Goal: Book appointment/travel/reservation

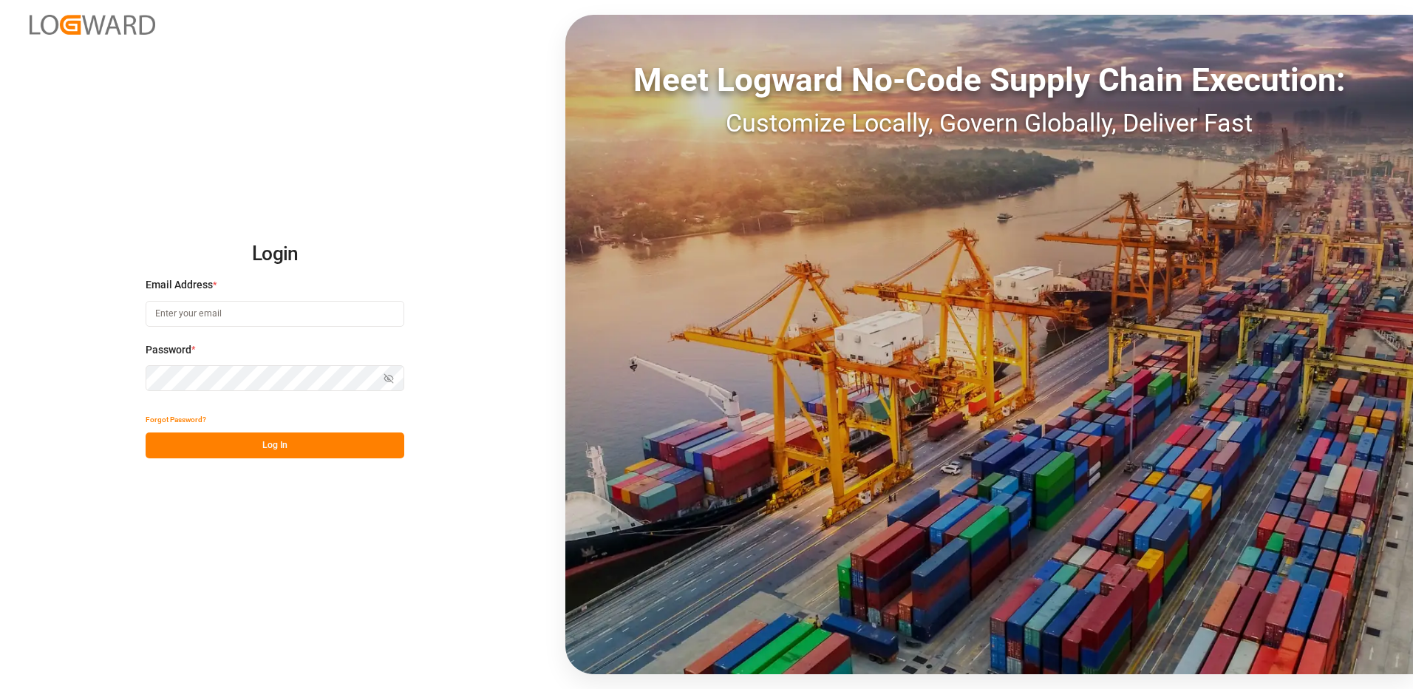
click at [188, 316] on input at bounding box center [275, 314] width 259 height 26
type input "[PERSON_NAME][EMAIL_ADDRESS][DOMAIN_NAME]"
click at [136, 374] on div "Login Email Address * [EMAIL_ADDRESS][DOMAIN_NAME] Password * Show password For…" at bounding box center [706, 344] width 1413 height 689
click at [160, 447] on button "Log In" at bounding box center [275, 445] width 259 height 26
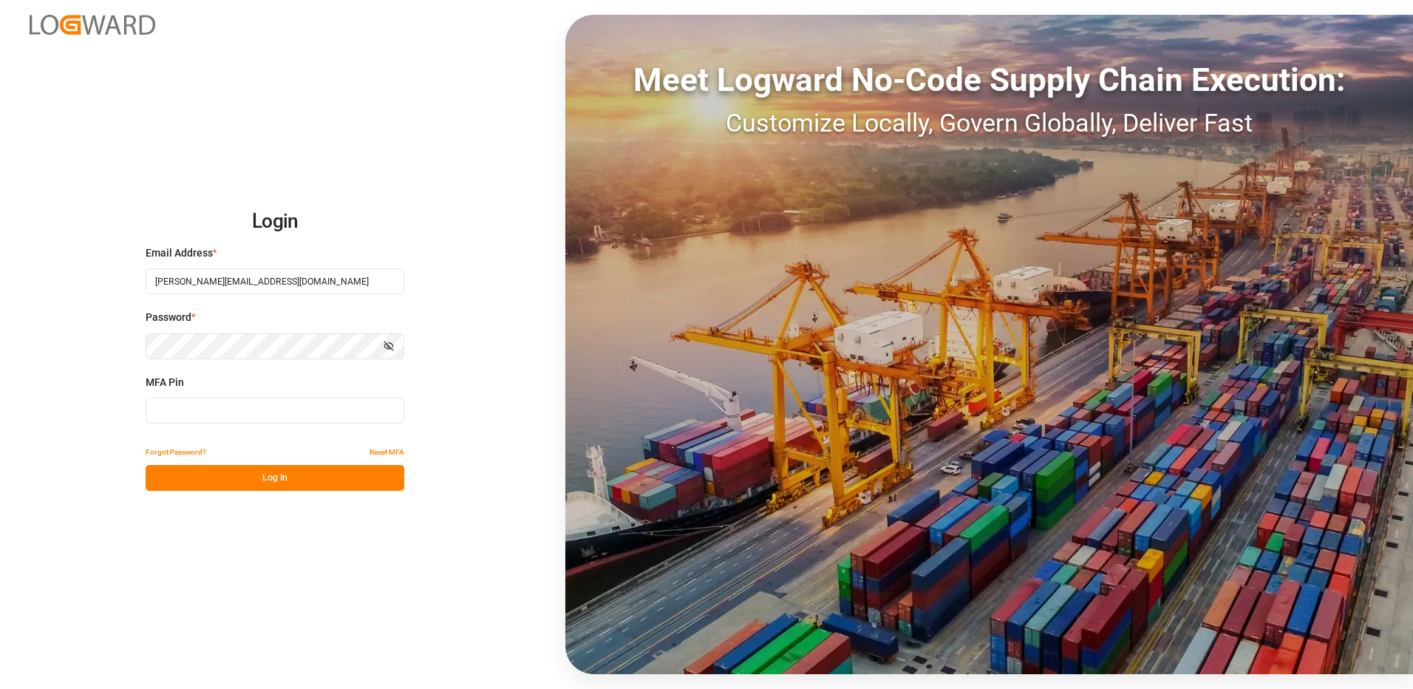
click at [164, 413] on input at bounding box center [275, 411] width 259 height 26
type input "084161"
click at [259, 480] on button "Log In" at bounding box center [275, 478] width 259 height 26
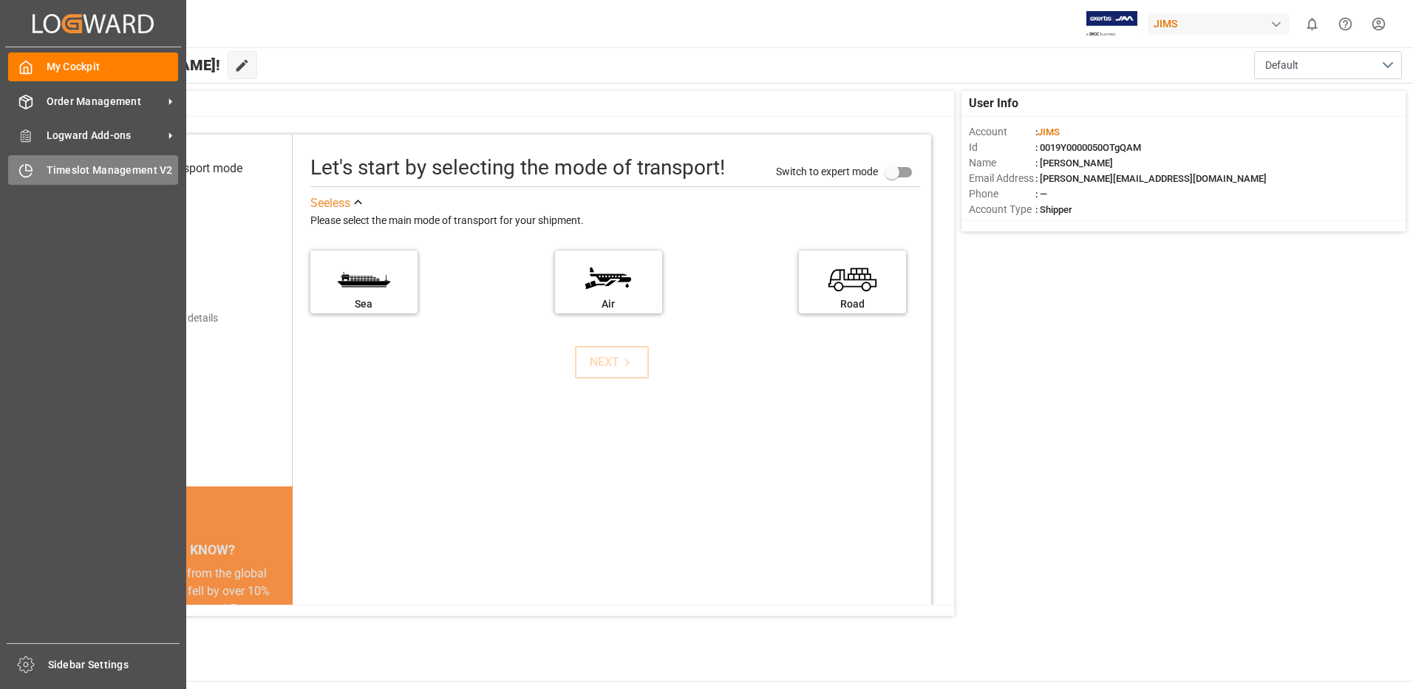
click at [96, 168] on span "Timeslot Management V2" at bounding box center [113, 171] width 132 height 16
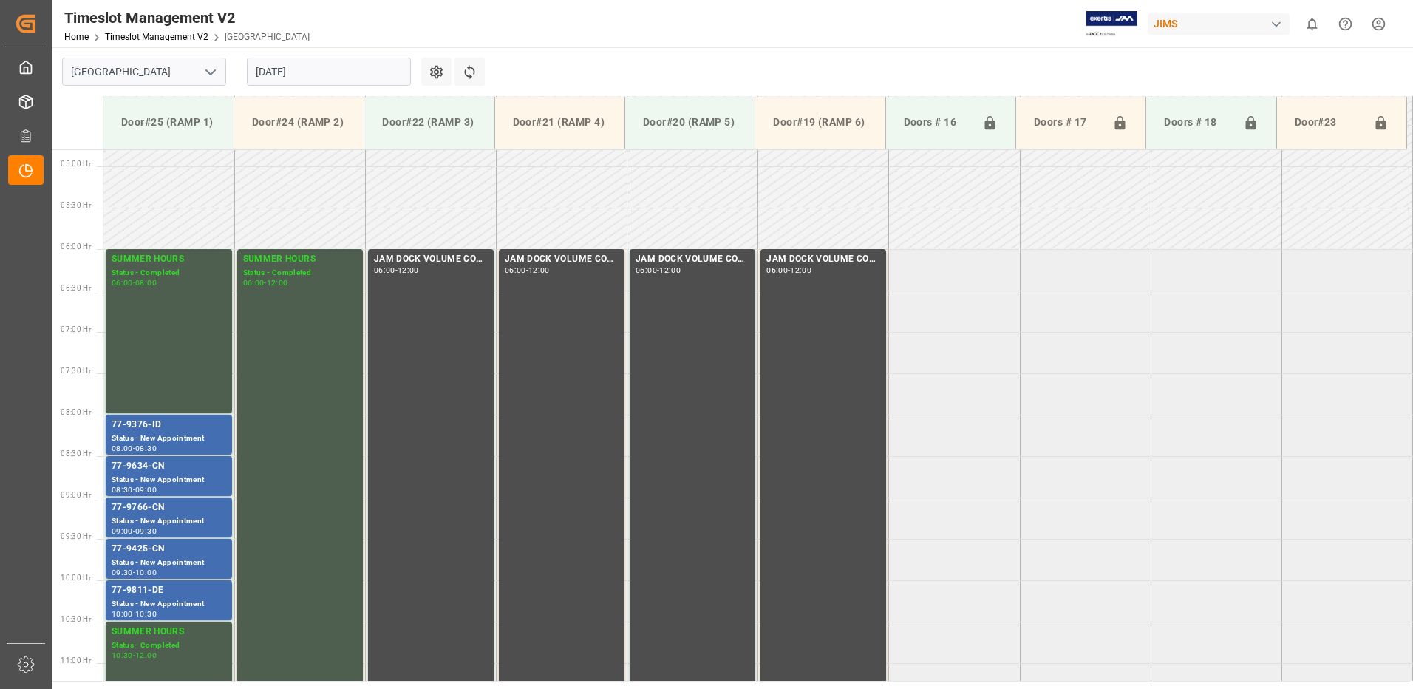
scroll to position [405, 0]
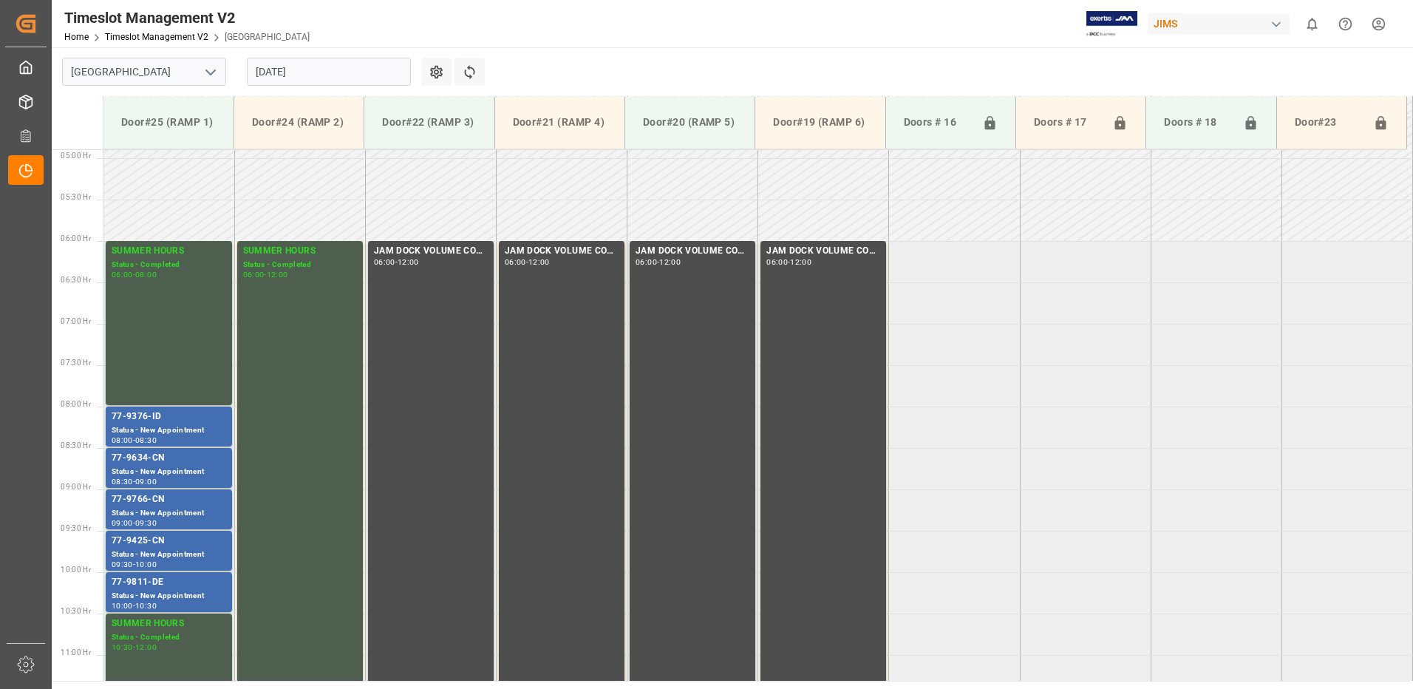
click at [321, 72] on input "[DATE]" at bounding box center [329, 72] width 164 height 28
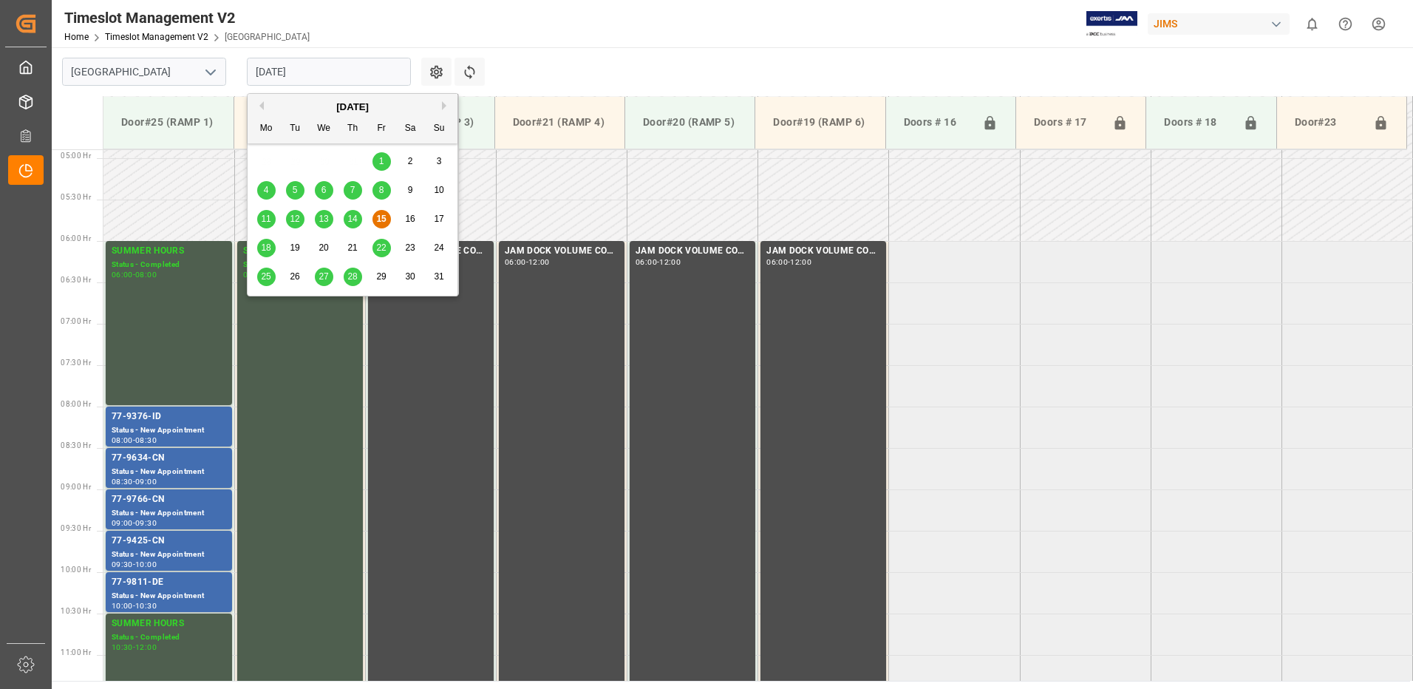
click at [266, 250] on span "18" at bounding box center [266, 247] width 10 height 10
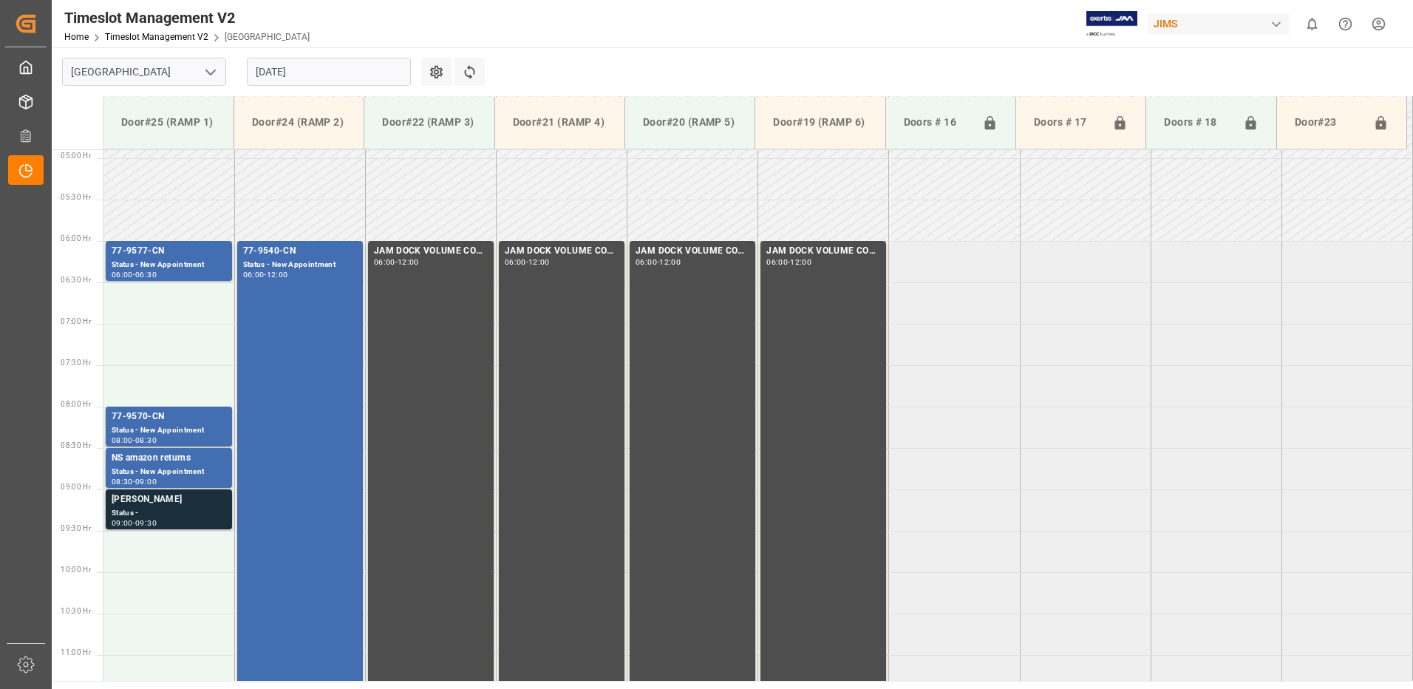
click at [143, 509] on div "Status -" at bounding box center [169, 513] width 115 height 13
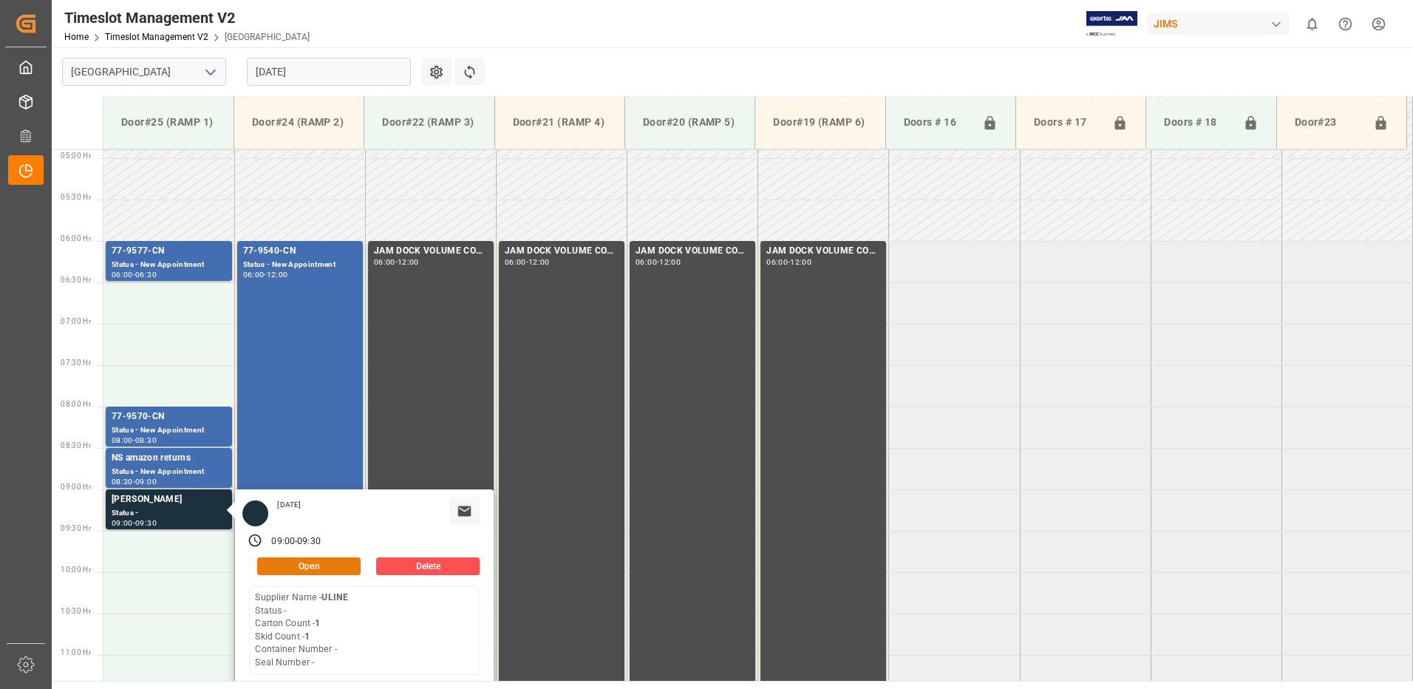
click at [333, 564] on button "Open" at bounding box center [308, 566] width 103 height 18
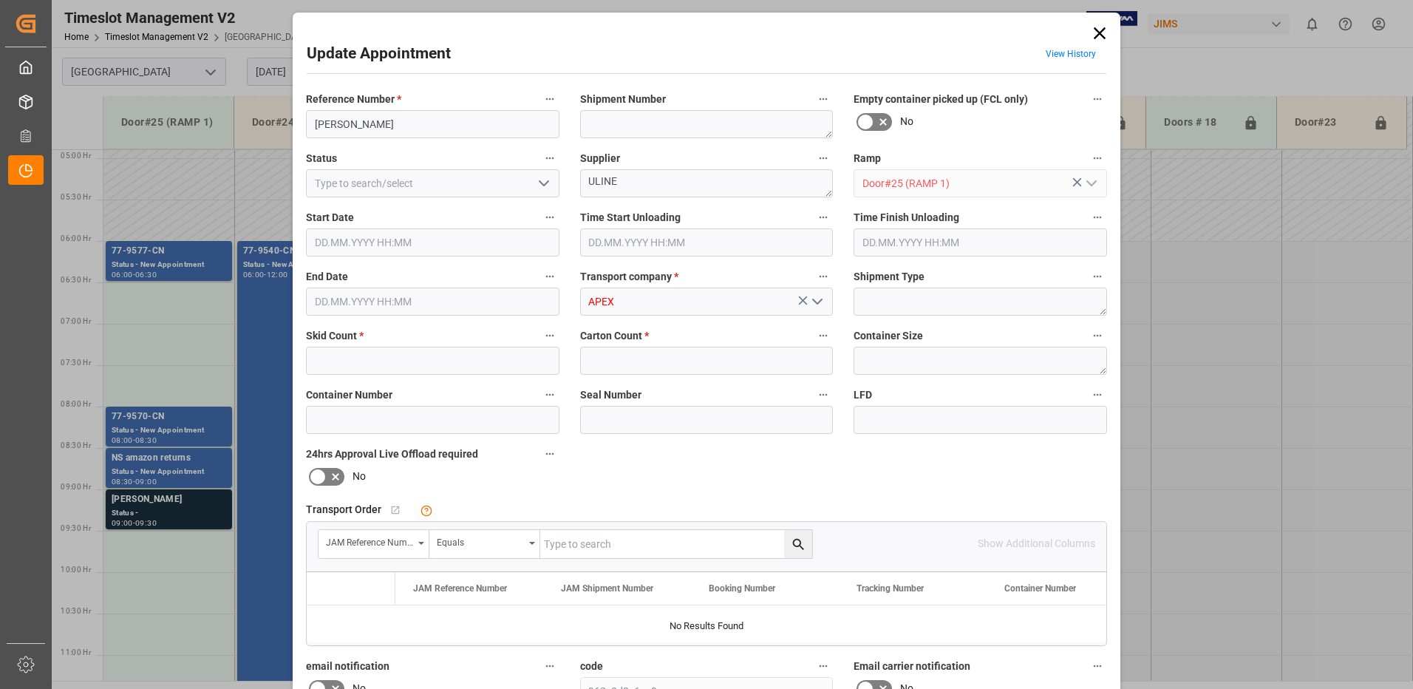
type input "1"
type input "[DATE] 09:00"
type input "[DATE] 09:30"
type input "[DATE] 10:12"
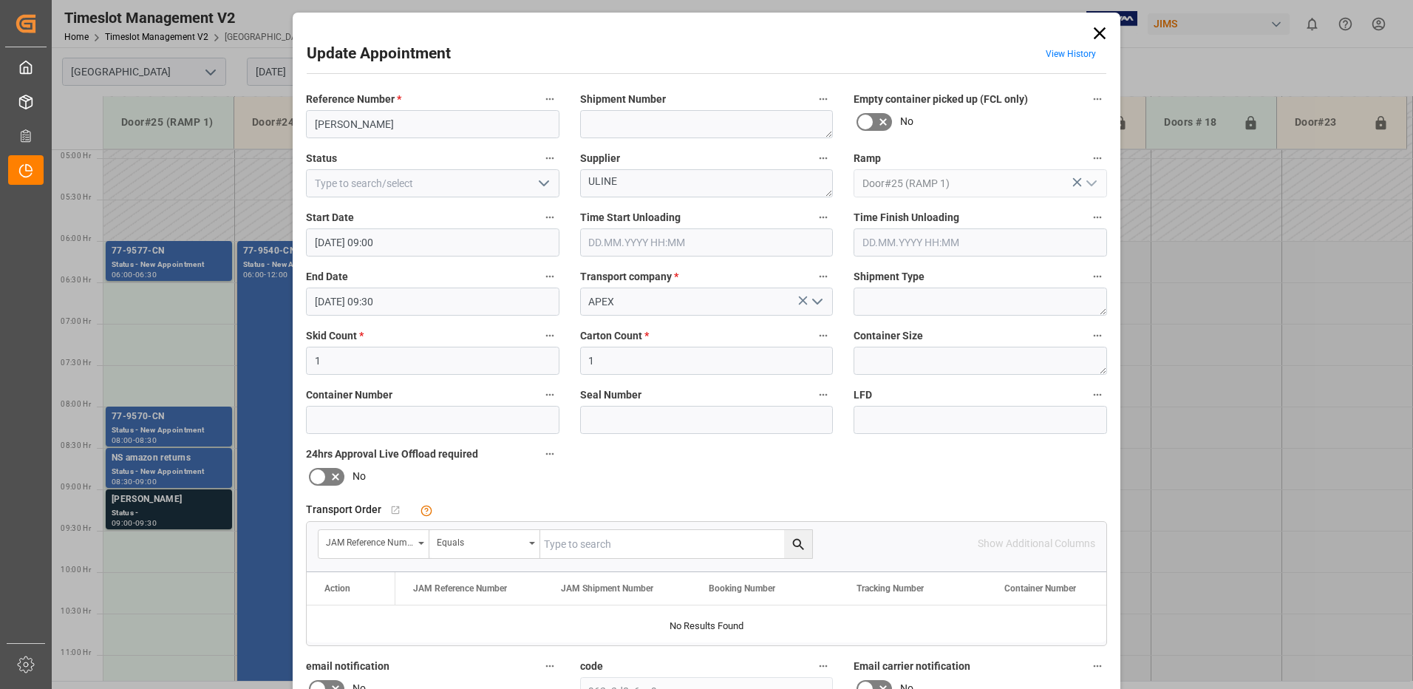
click at [544, 182] on polyline "open menu" at bounding box center [543, 183] width 9 height 4
click at [374, 310] on div "New Appointment" at bounding box center [433, 315] width 252 height 33
type input "New Appointment"
click at [622, 125] on textarea at bounding box center [706, 124] width 253 height 28
type textarea "U"
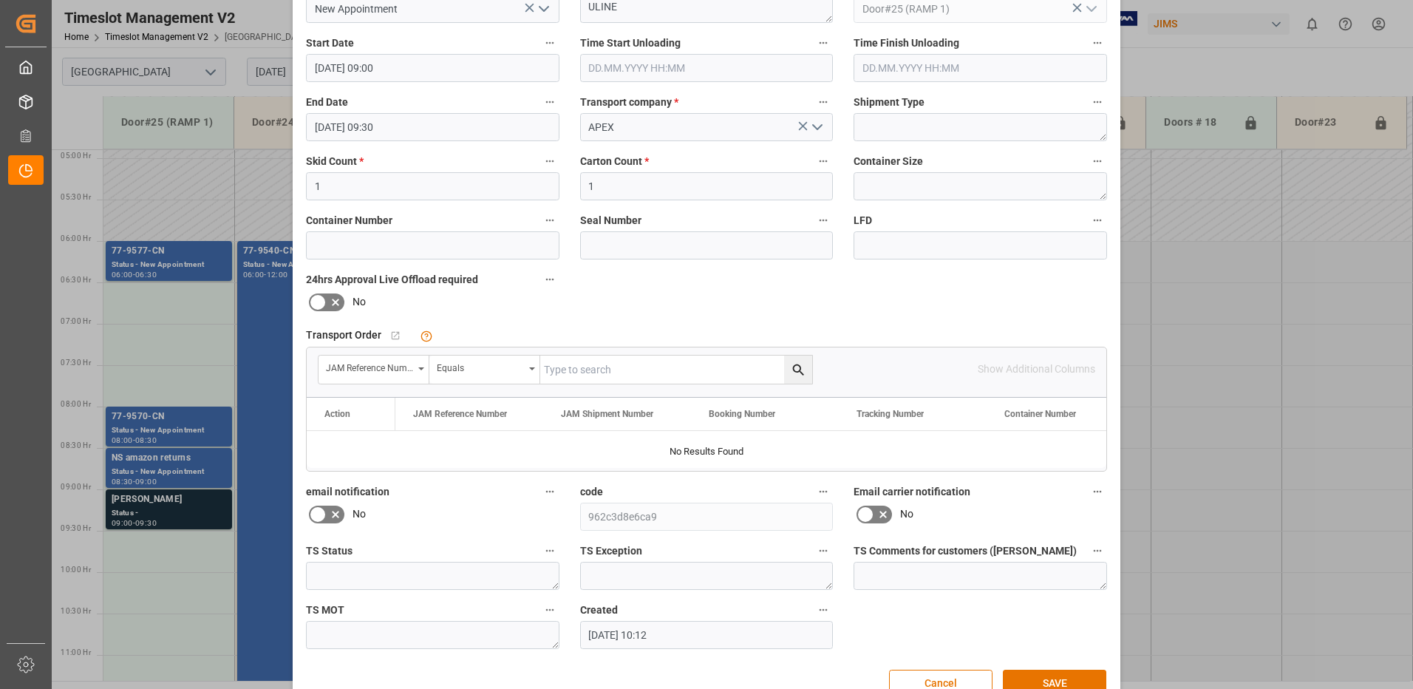
scroll to position [210, 0]
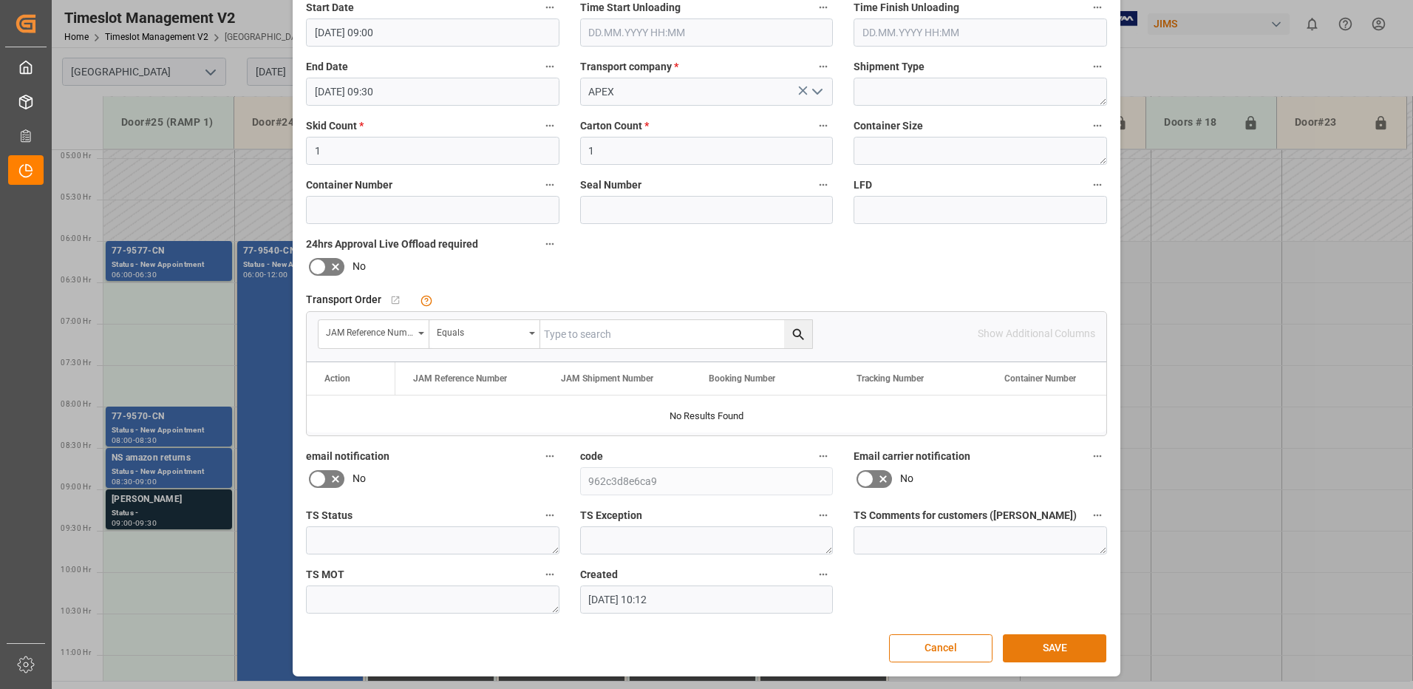
click at [1049, 646] on button "SAVE" at bounding box center [1054, 648] width 103 height 28
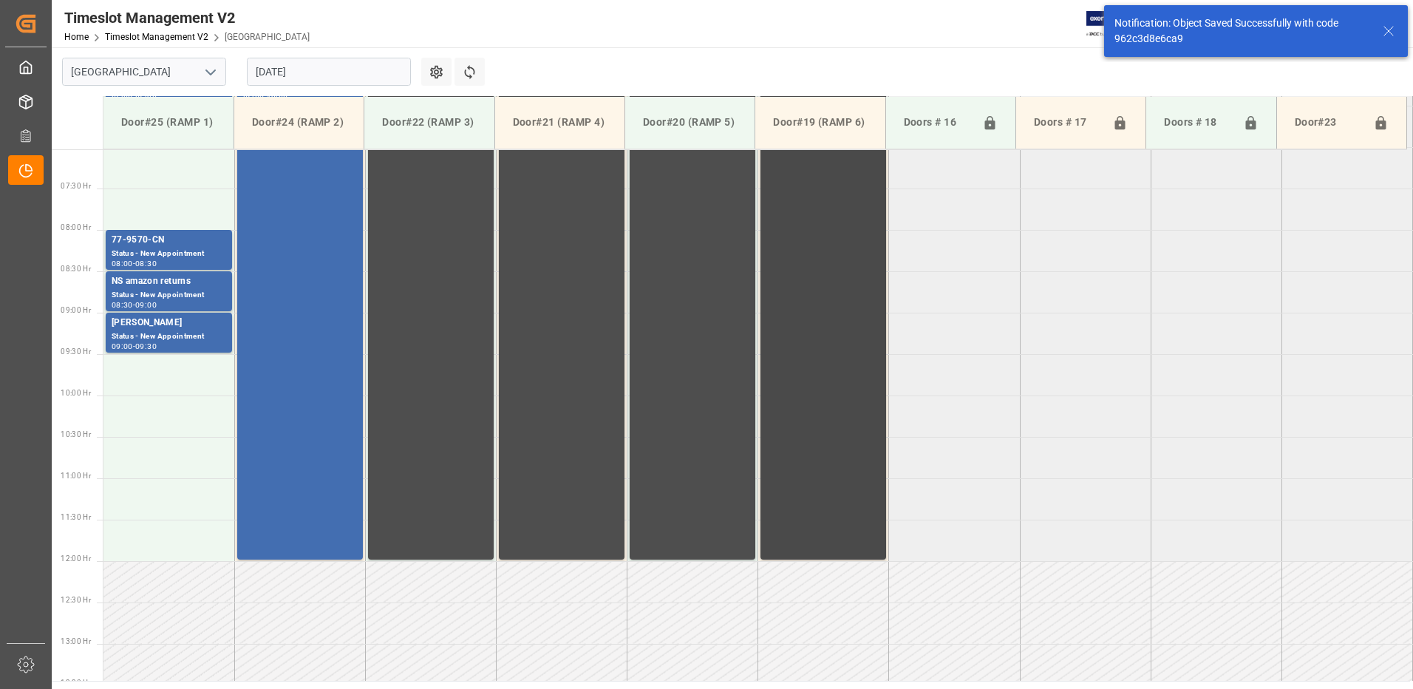
scroll to position [431, 0]
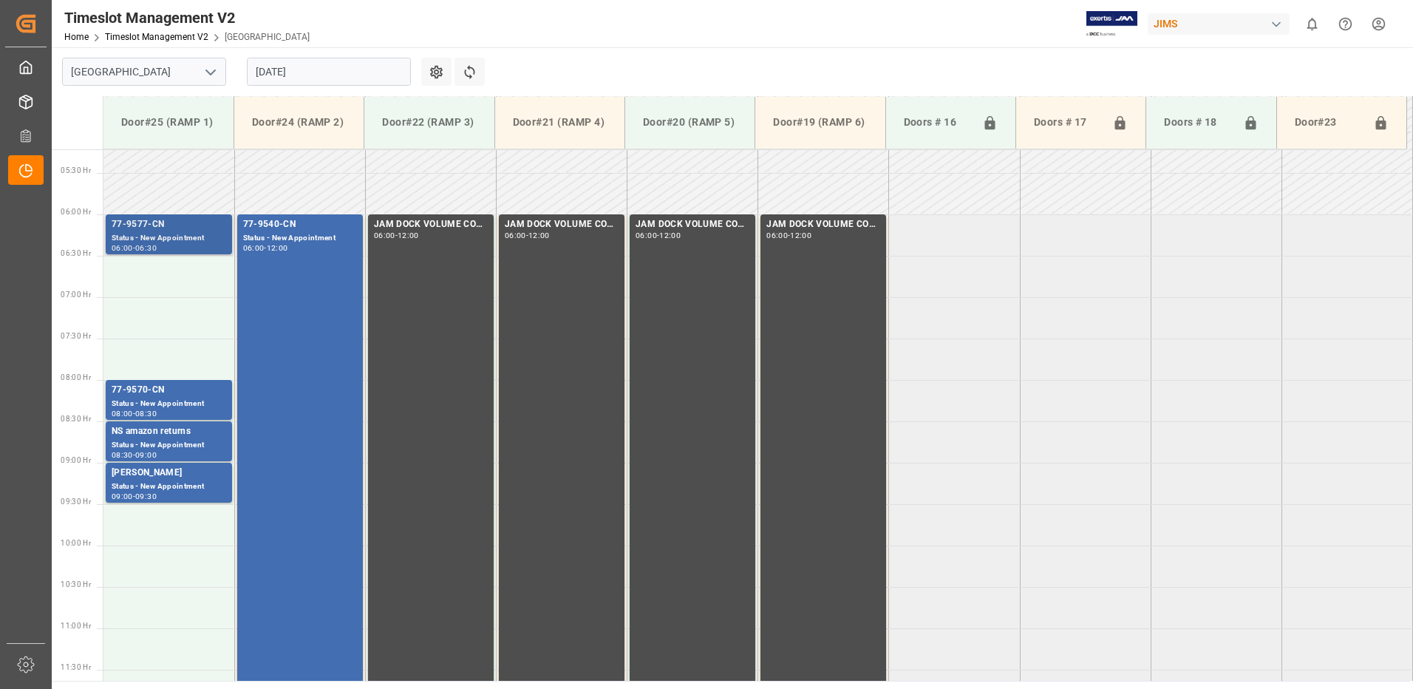
click at [162, 234] on div "Status - New Appointment" at bounding box center [169, 238] width 115 height 13
click at [181, 396] on div "77-9570-CN" at bounding box center [169, 390] width 115 height 15
click at [168, 436] on div "NS amazon returns" at bounding box center [169, 431] width 115 height 15
click at [168, 477] on div "[PERSON_NAME]" at bounding box center [169, 472] width 115 height 15
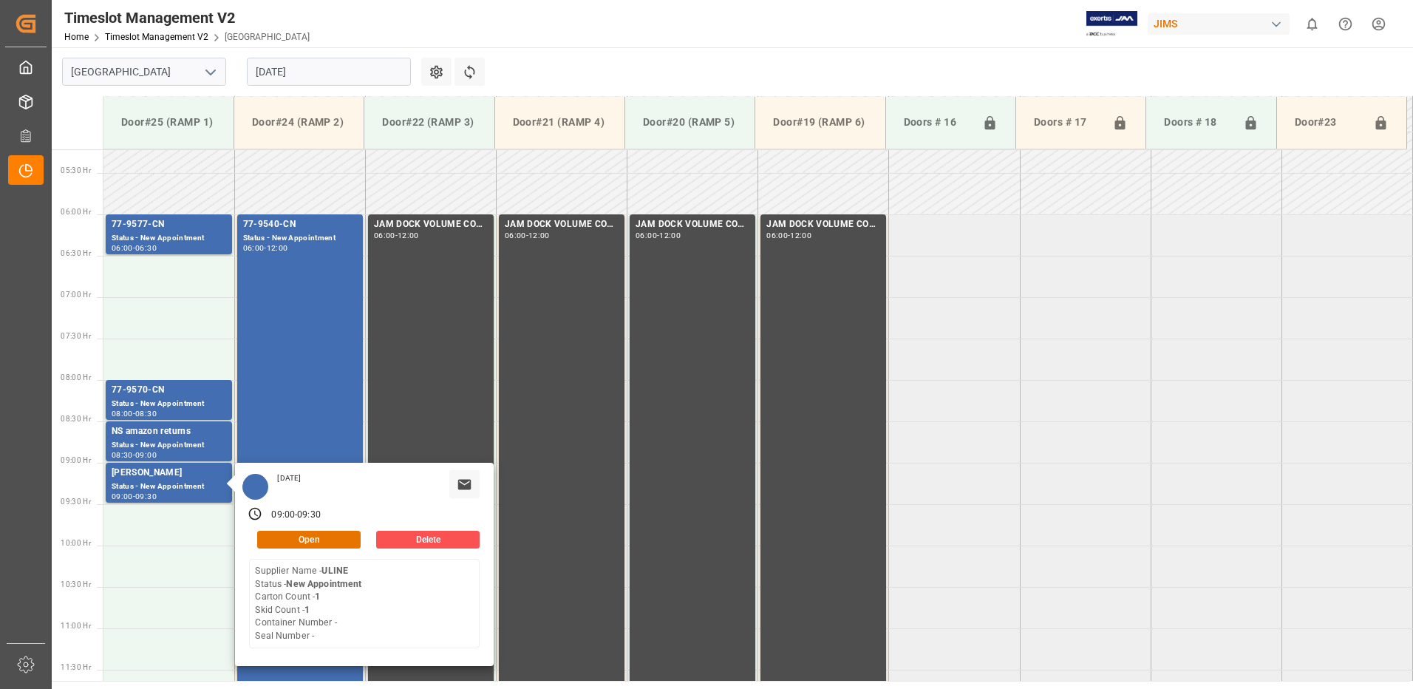
click at [327, 54] on div "[DATE]" at bounding box center [328, 71] width 185 height 49
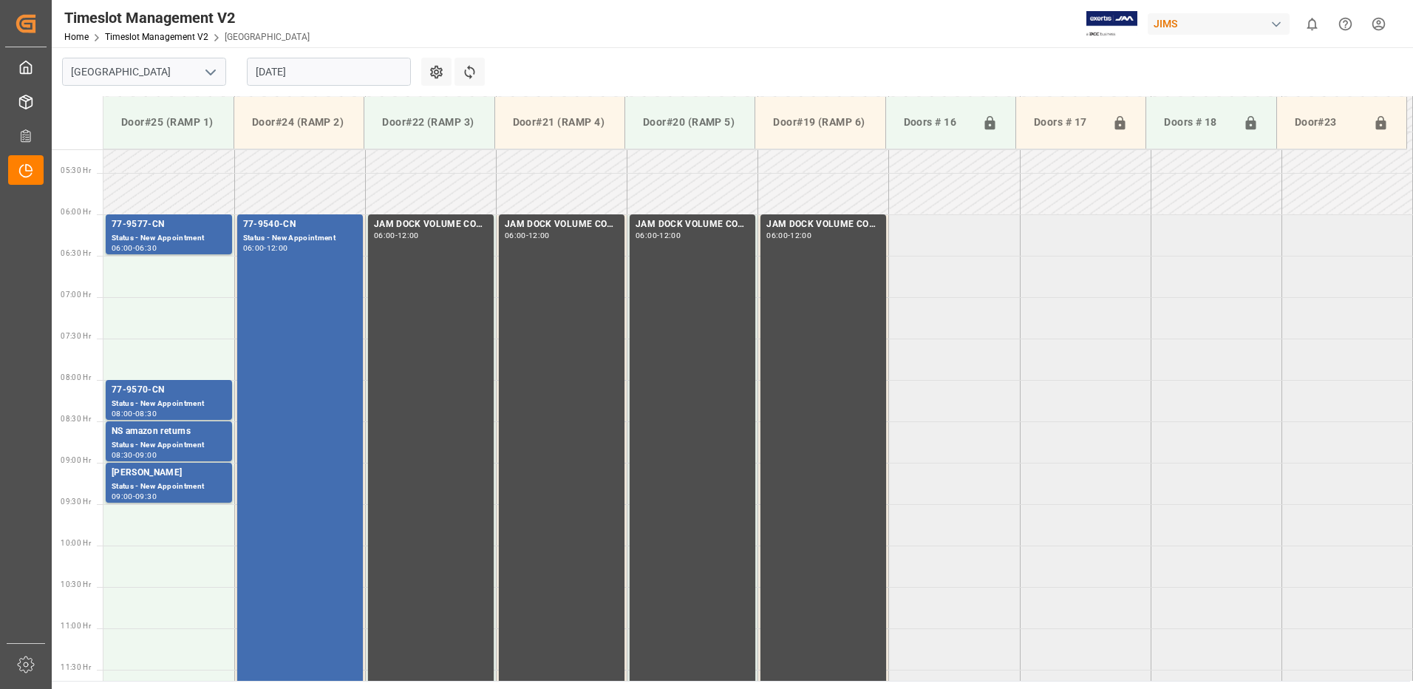
click at [327, 69] on input "[DATE]" at bounding box center [329, 72] width 164 height 28
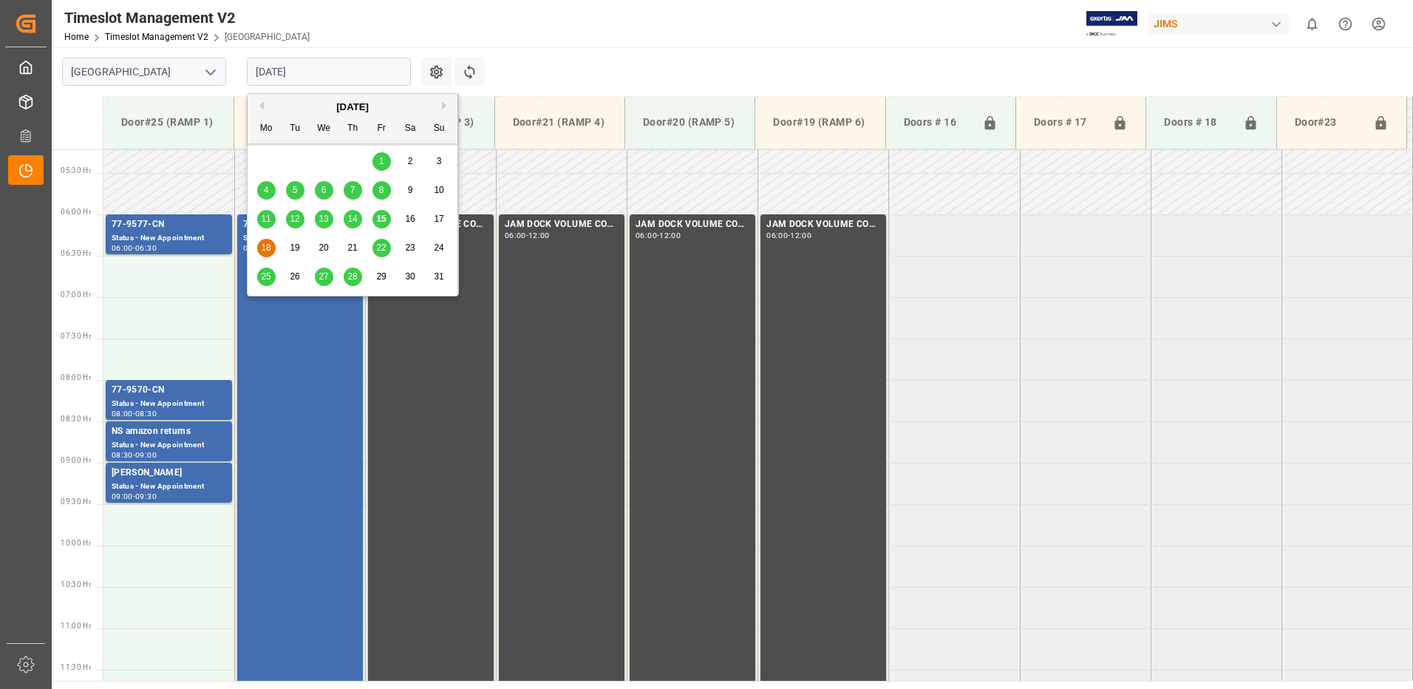
click at [364, 8] on div "Timeslot Management V2 Home Timeslot Management V2 Montreal JIMS 0 Notification…" at bounding box center [726, 23] width 1371 height 47
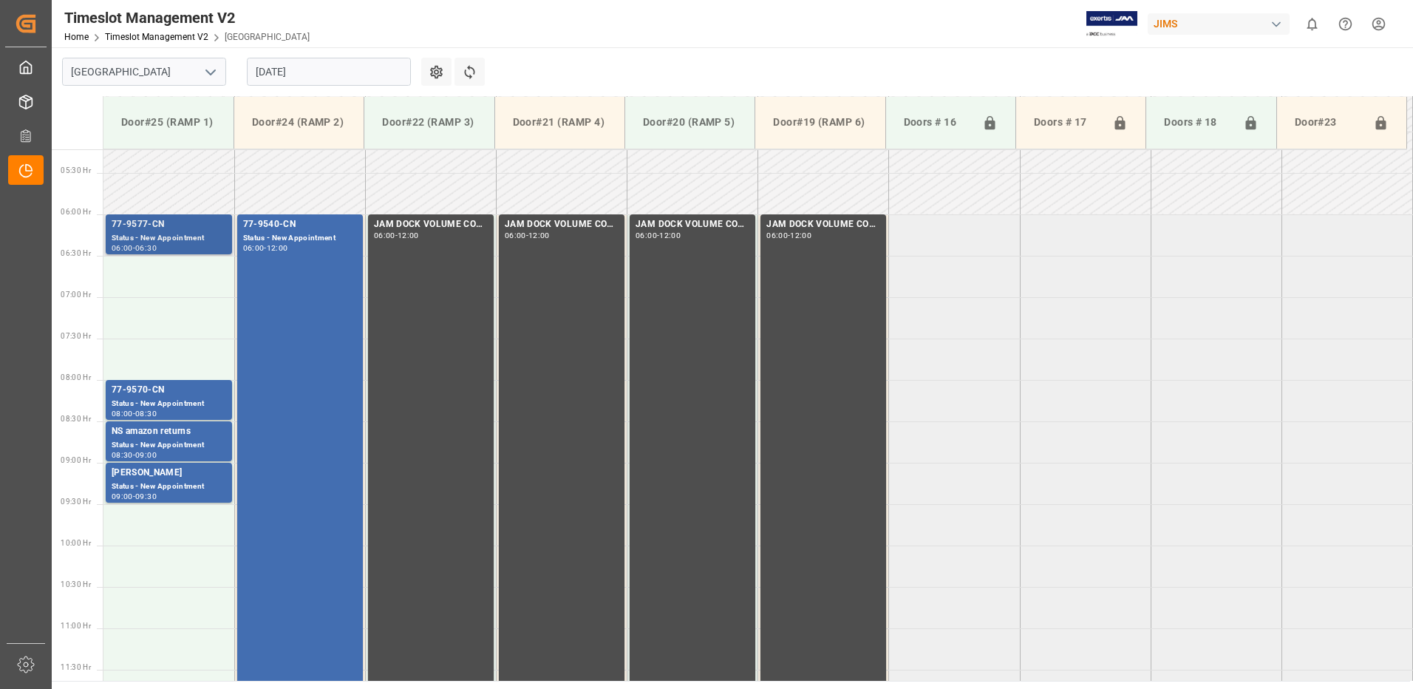
click at [166, 231] on div "77-9577-CN" at bounding box center [169, 224] width 115 height 15
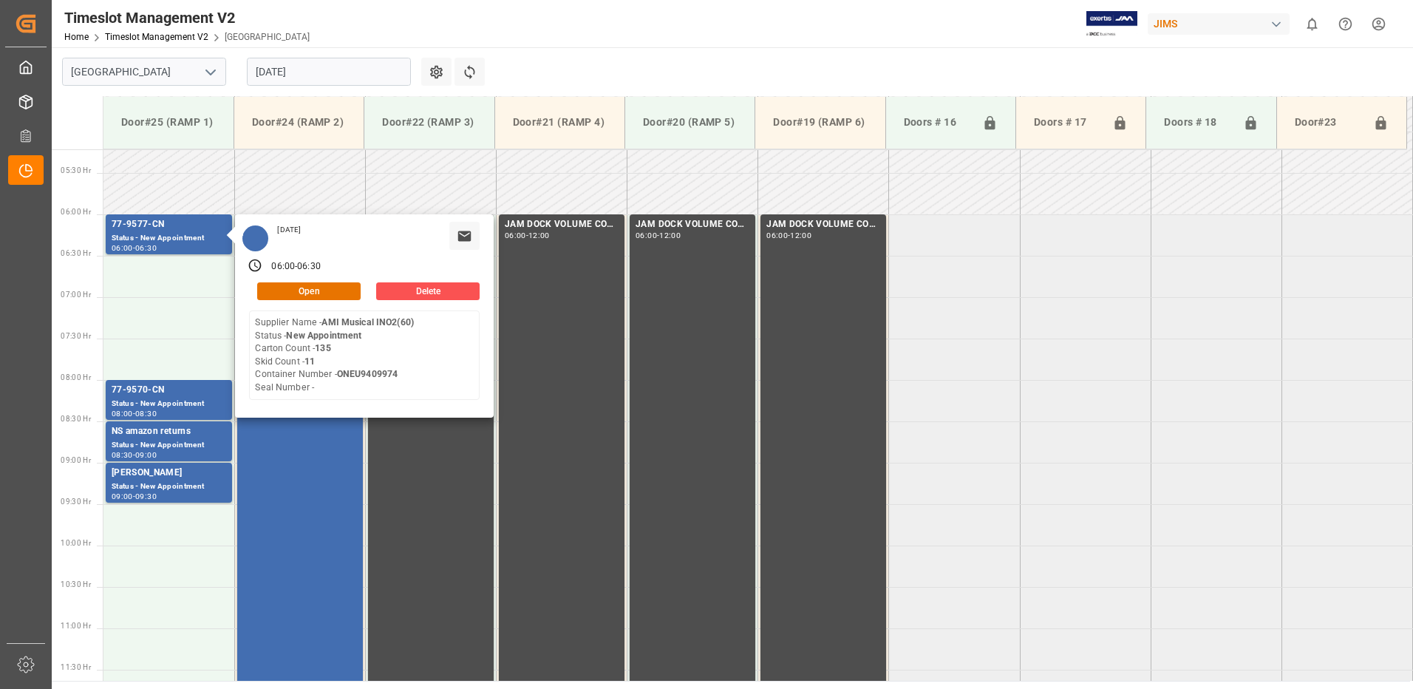
click at [328, 72] on input "[DATE]" at bounding box center [329, 72] width 164 height 28
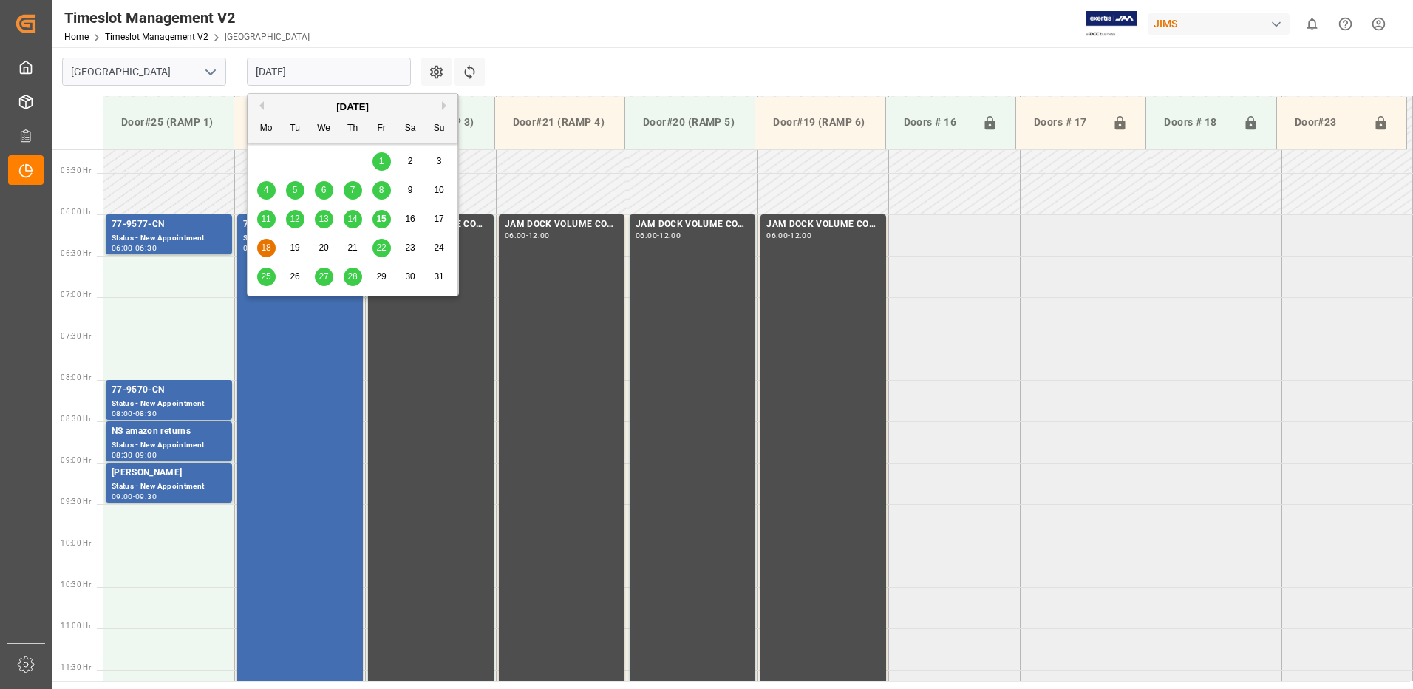
click at [382, 216] on span "15" at bounding box center [381, 219] width 10 height 10
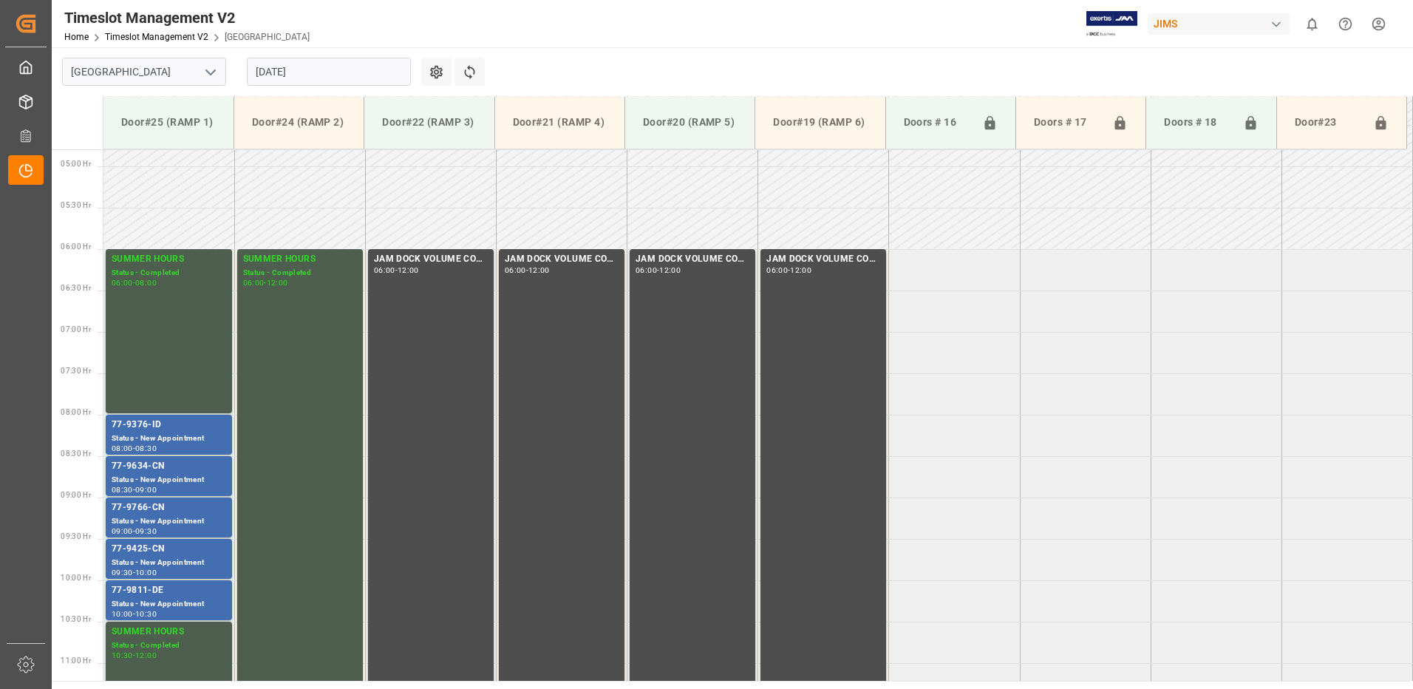
scroll to position [405, 0]
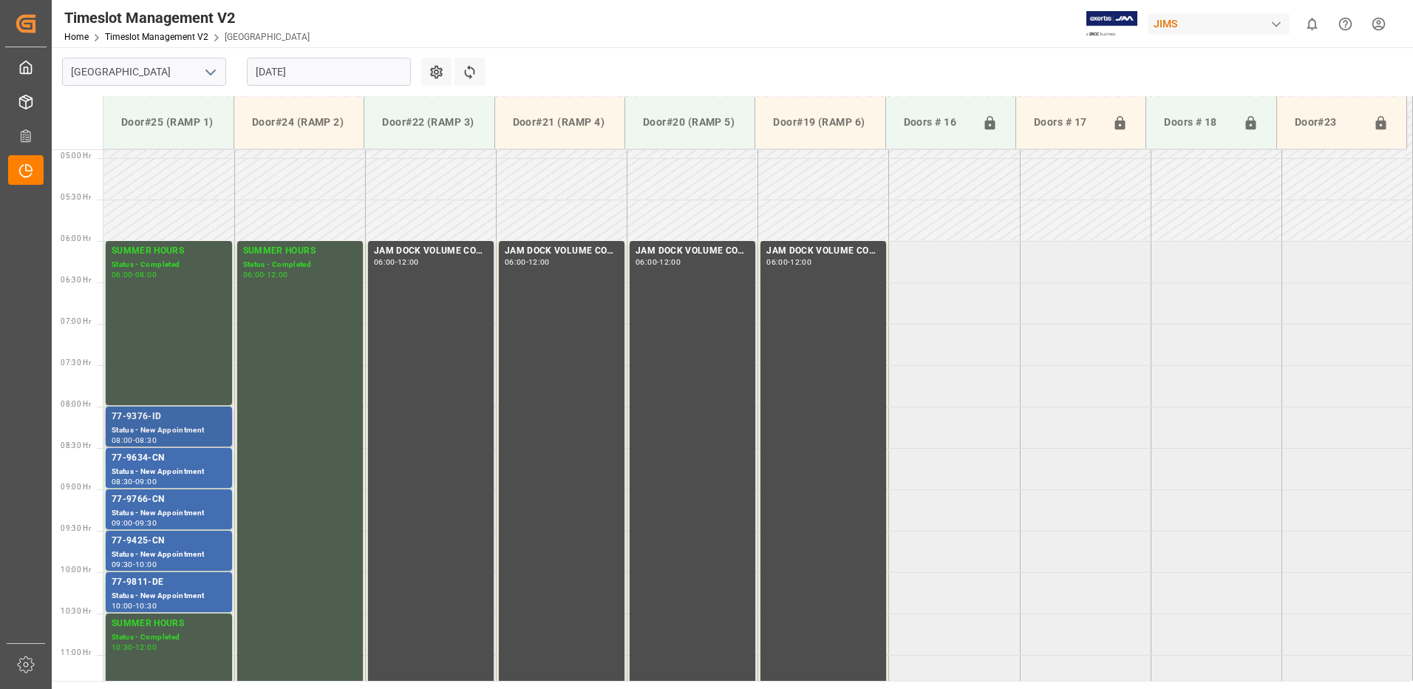
click at [147, 421] on div "77-9376-ID" at bounding box center [169, 416] width 115 height 15
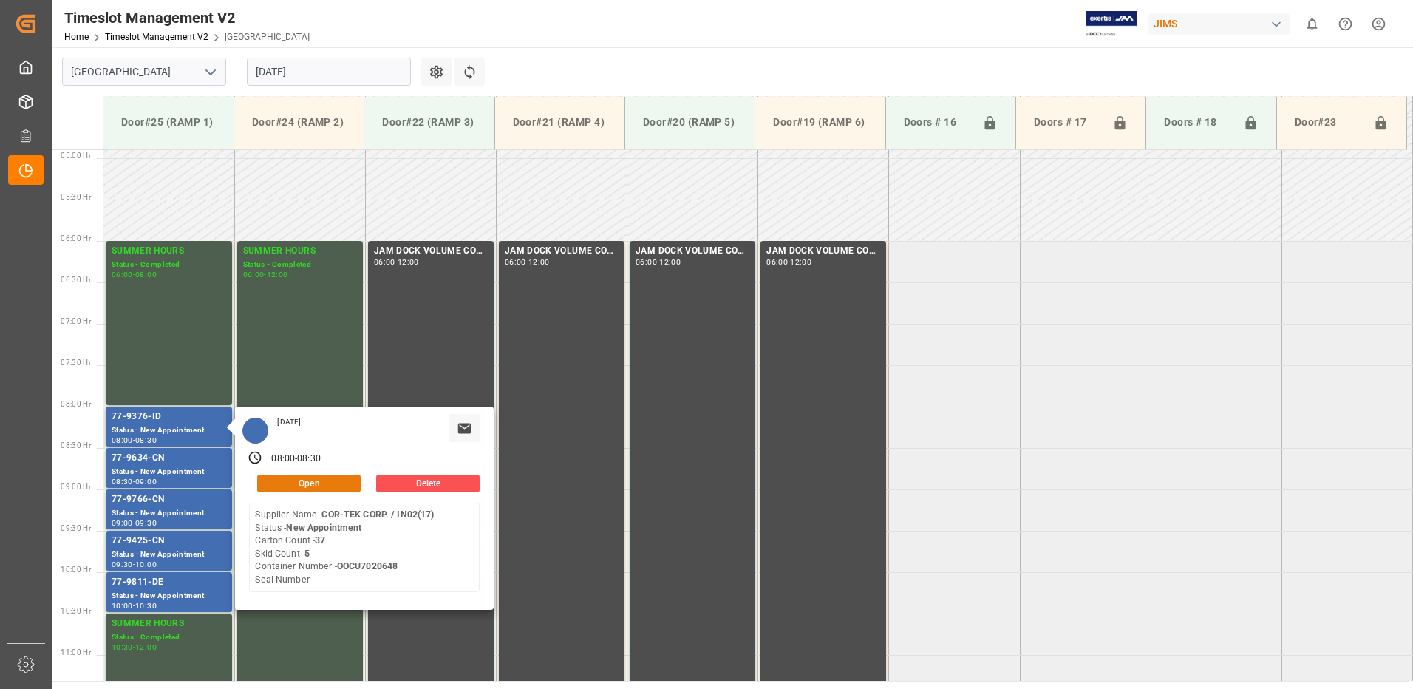
click at [341, 484] on button "Open" at bounding box center [308, 483] width 103 height 18
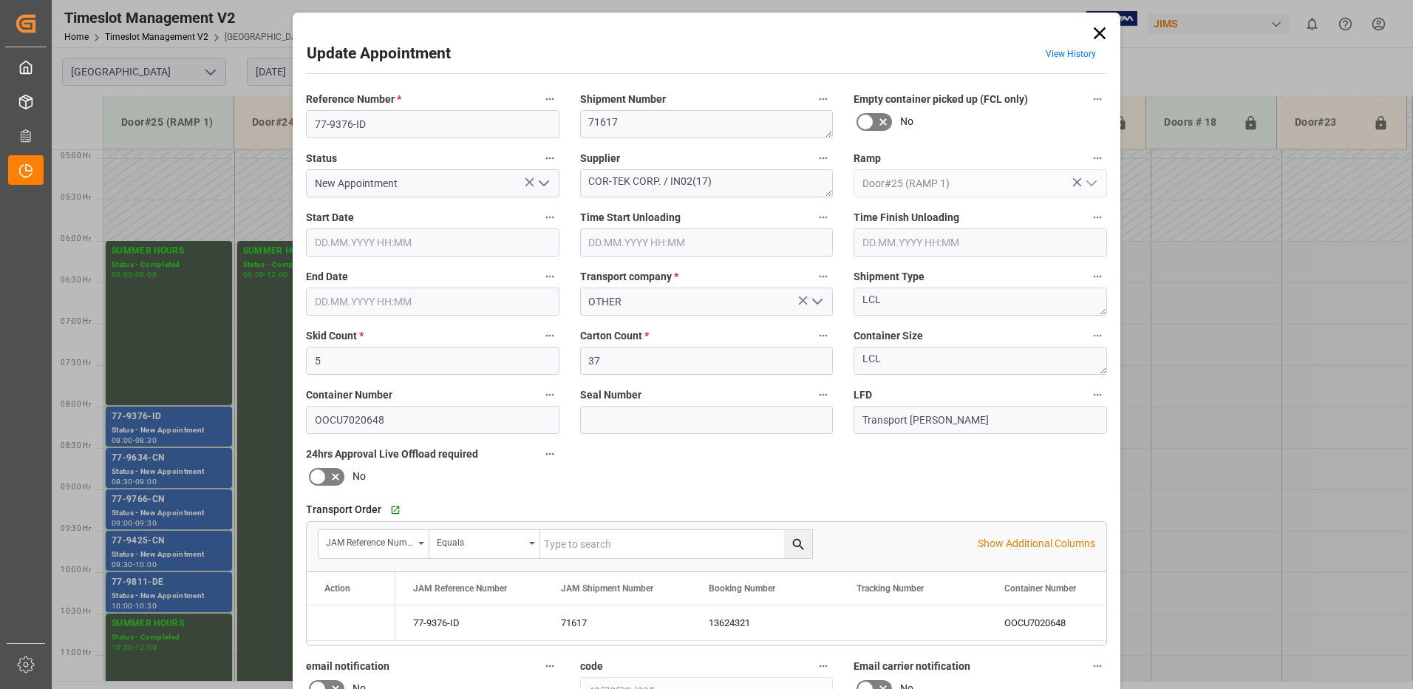
type input "5"
type input "37"
type input "[DATE] 08:00"
type input "[DATE] 08:30"
type input "[DATE] 15:08"
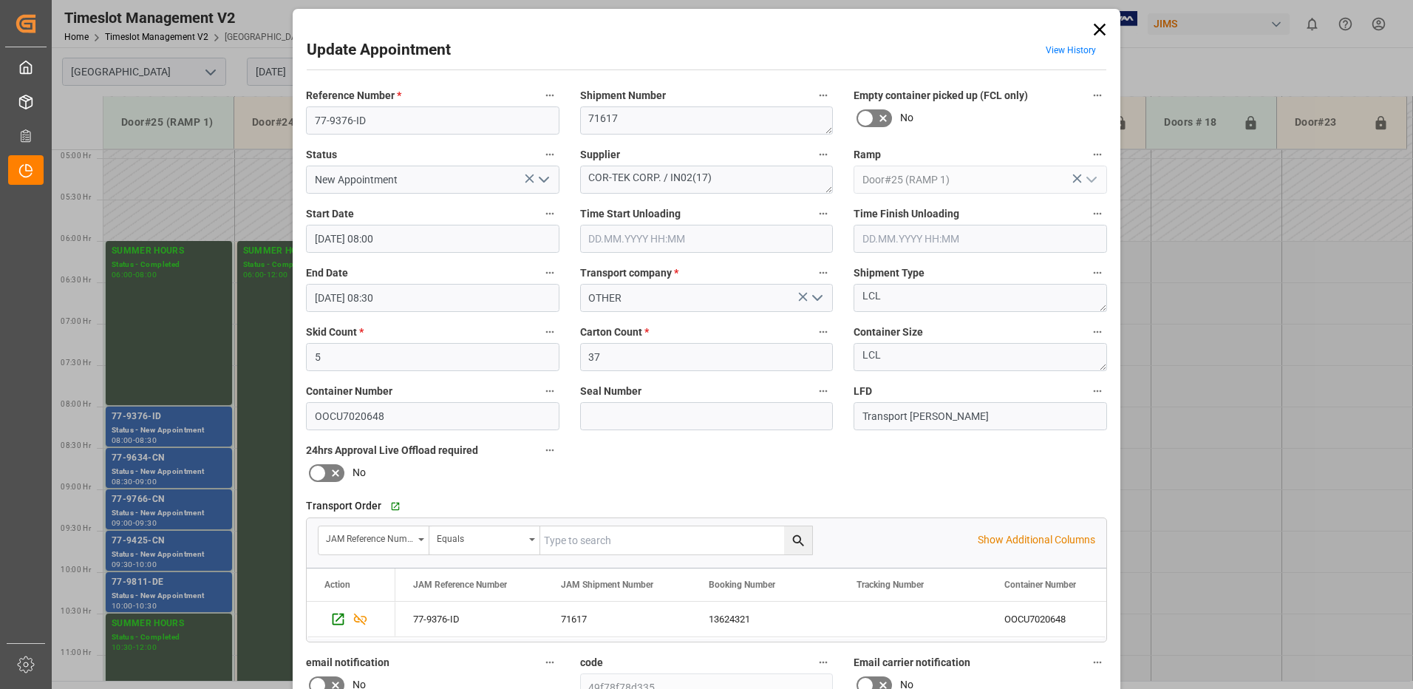
scroll to position [0, 0]
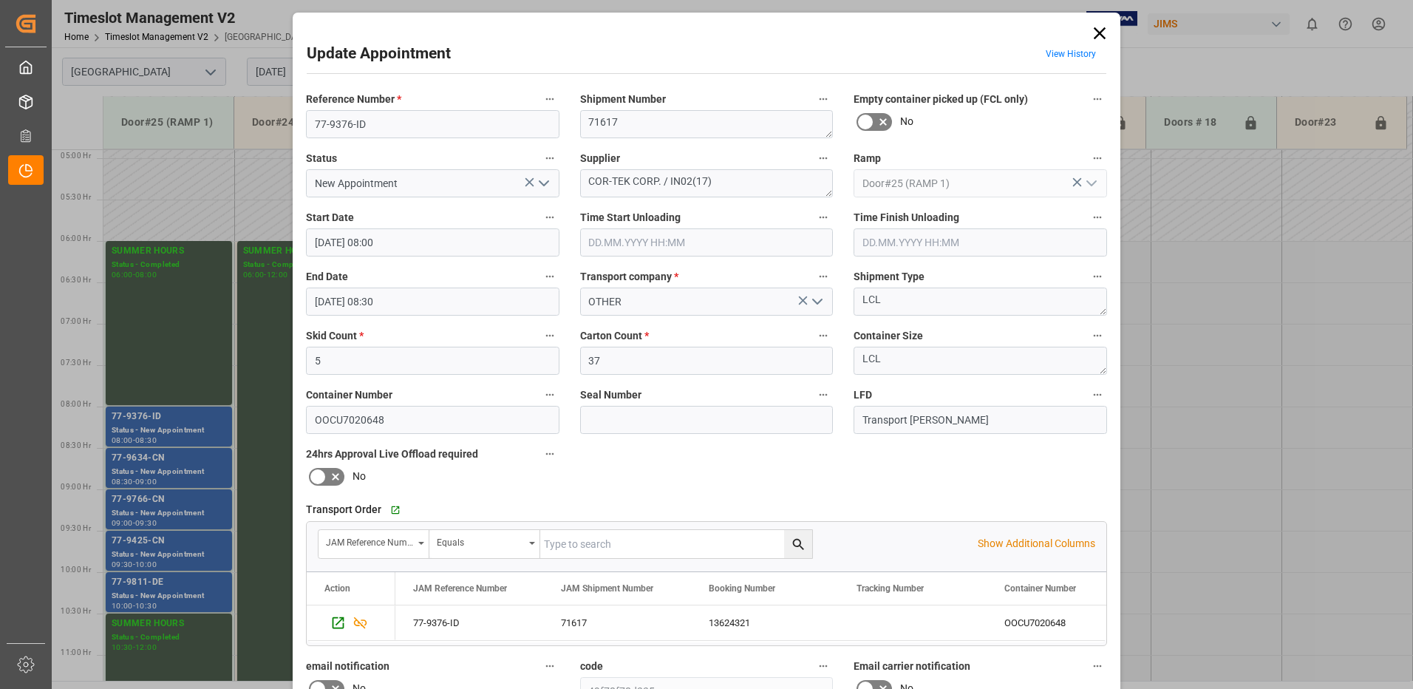
drag, startPoint x: 1099, startPoint y: 33, endPoint x: 1213, endPoint y: 91, distance: 128.2
click at [1099, 33] on icon at bounding box center [1099, 33] width 21 height 21
